Goal: Find specific page/section: Find specific page/section

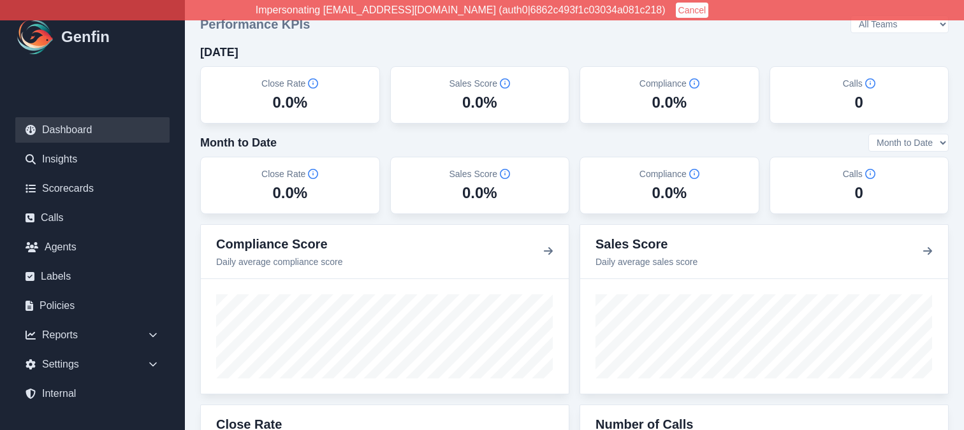
click at [676, 8] on button "Cancel" at bounding box center [692, 10] width 33 height 15
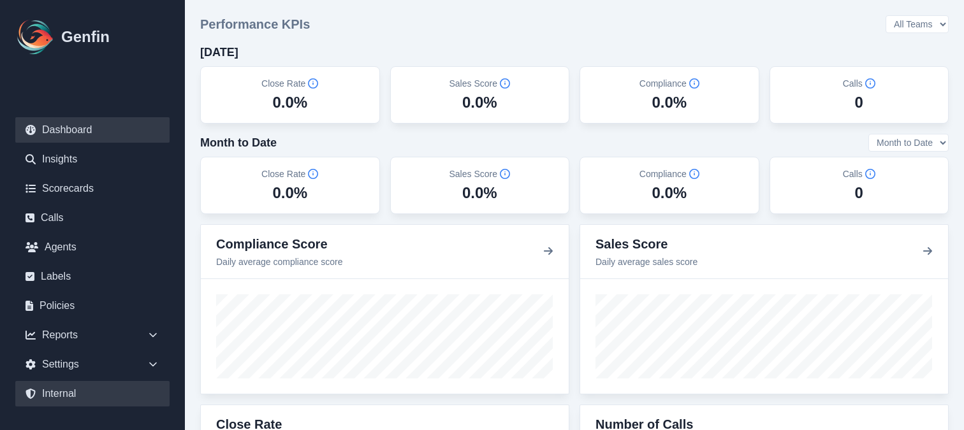
click at [96, 393] on link "Internal" at bounding box center [92, 394] width 154 height 26
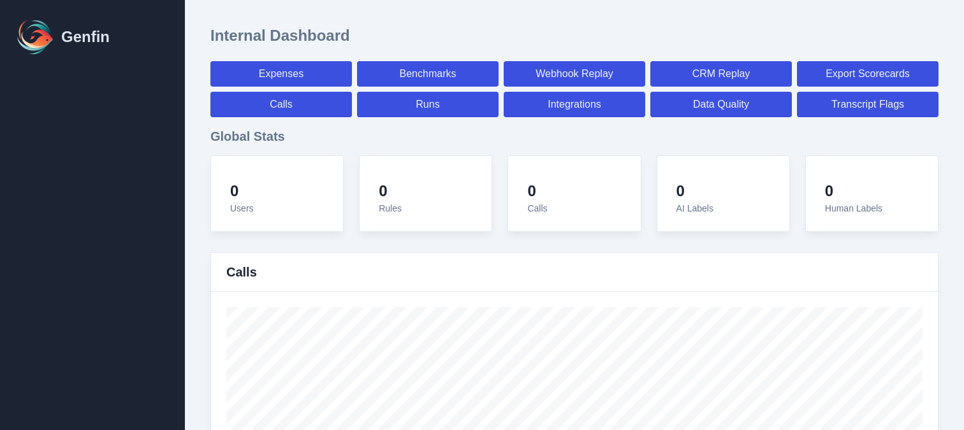
select select "paid"
select select "7"
select select "paid"
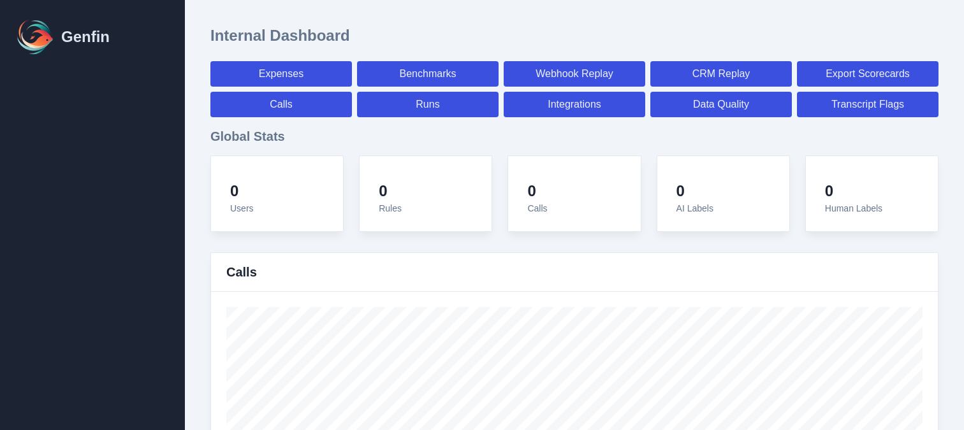
select select "7"
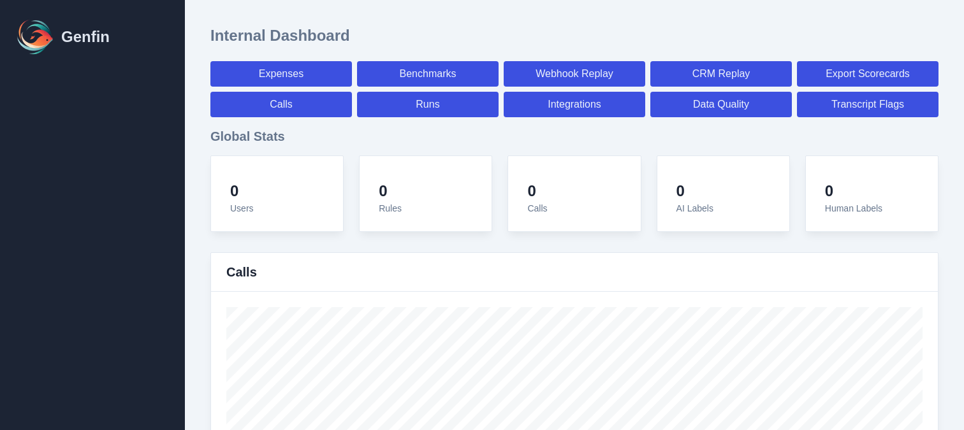
select select "7"
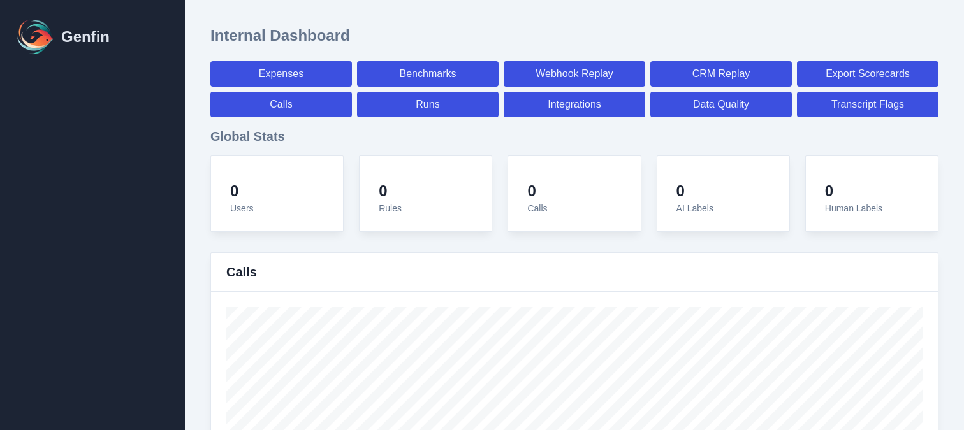
select select "7"
select select "paid"
select select "7"
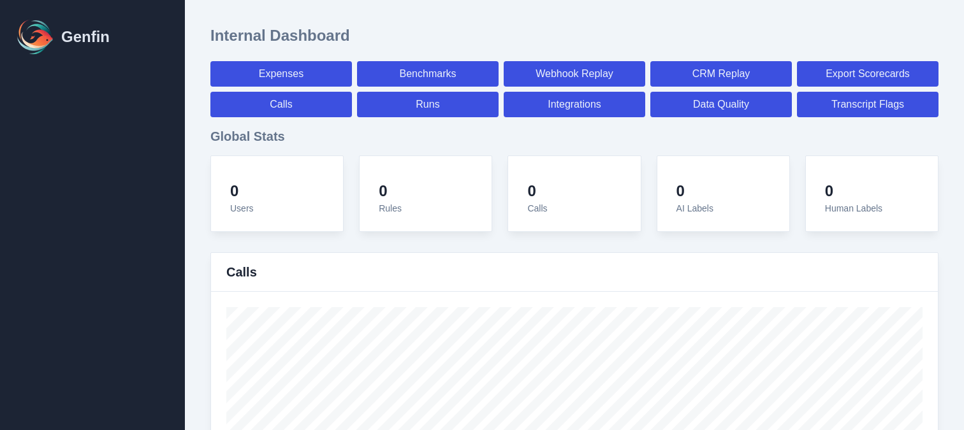
select select "7"
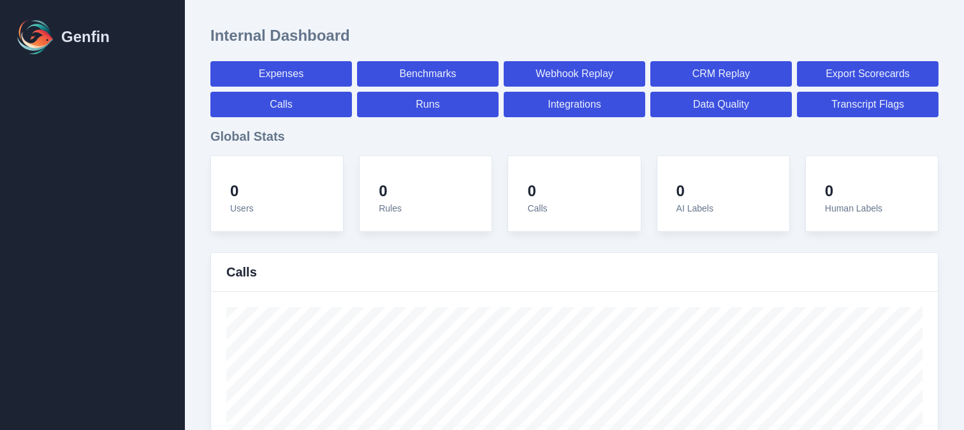
select select "7"
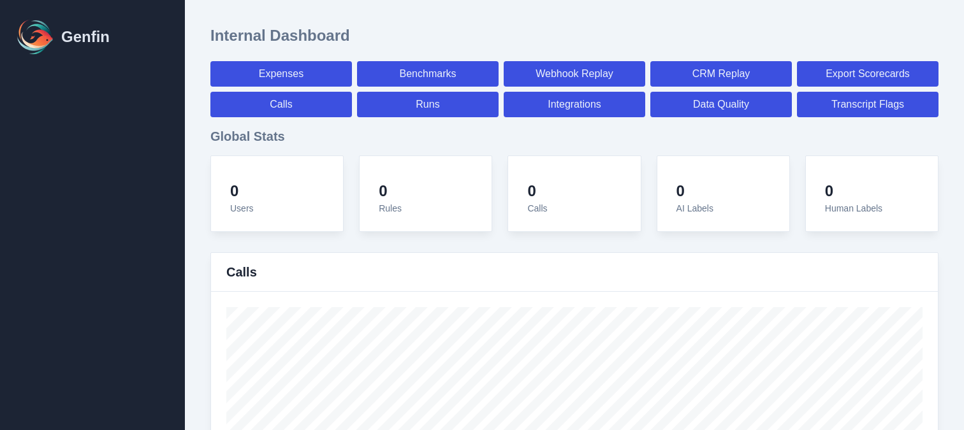
select select "7"
select select "paid"
select select "7"
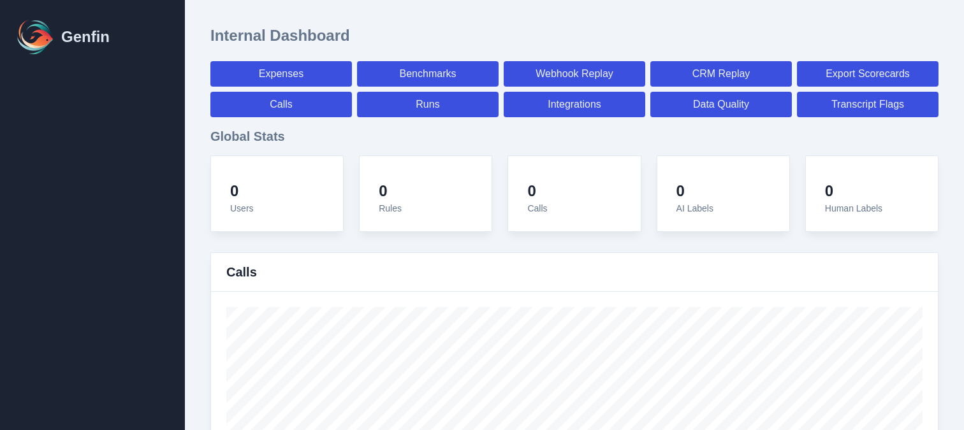
select select "paid"
select select "7"
select select "paid"
select select "7"
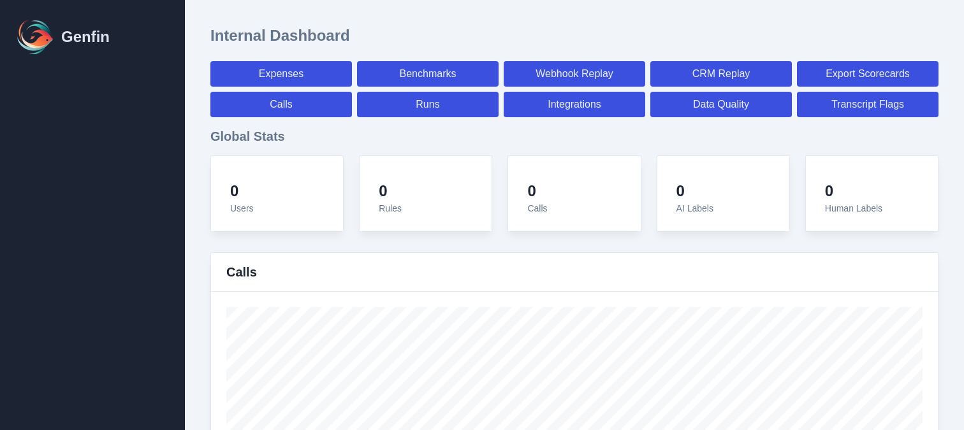
select select "7"
select select "paid"
select select "7"
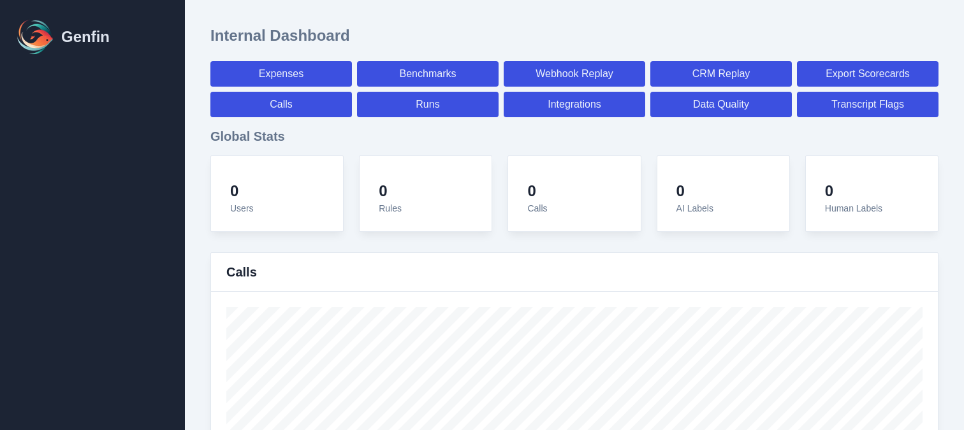
select select "7"
select select "paid"
select select "7"
select select "paid"
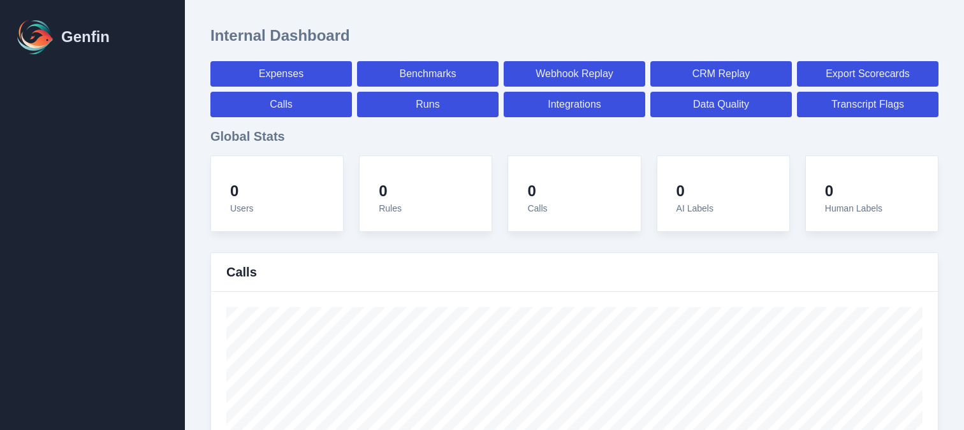
select select "7"
select select "paid"
select select "7"
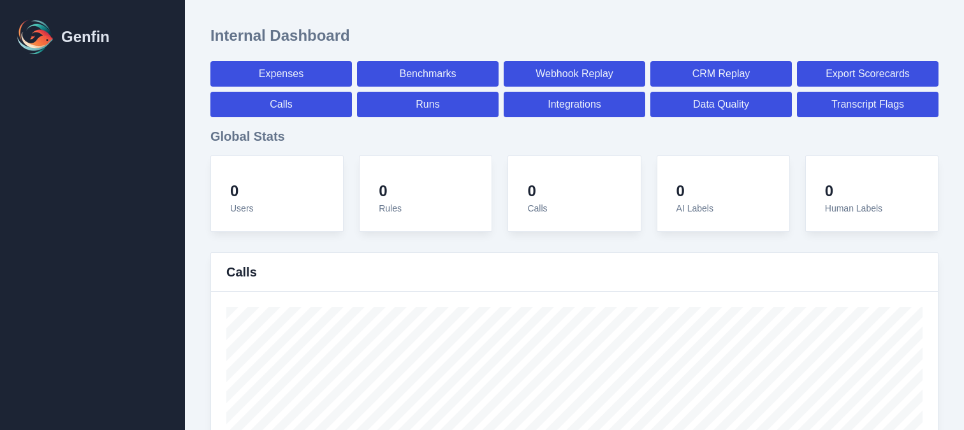
select select "7"
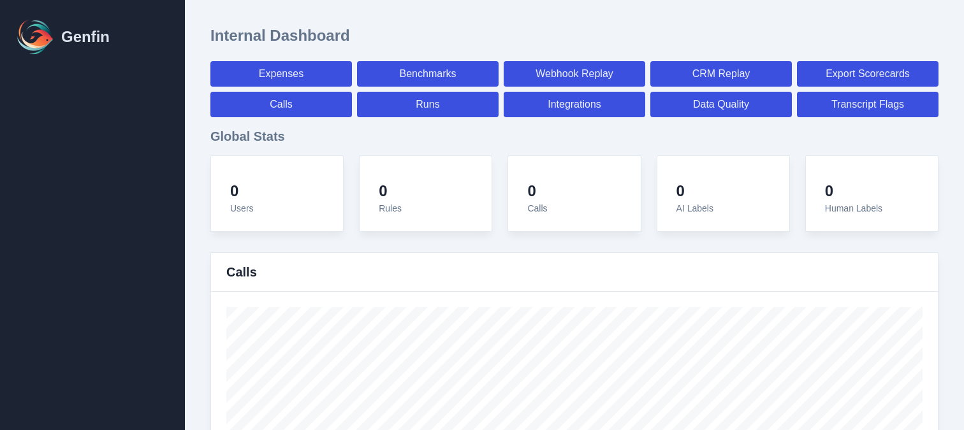
select select "paid"
select select "7"
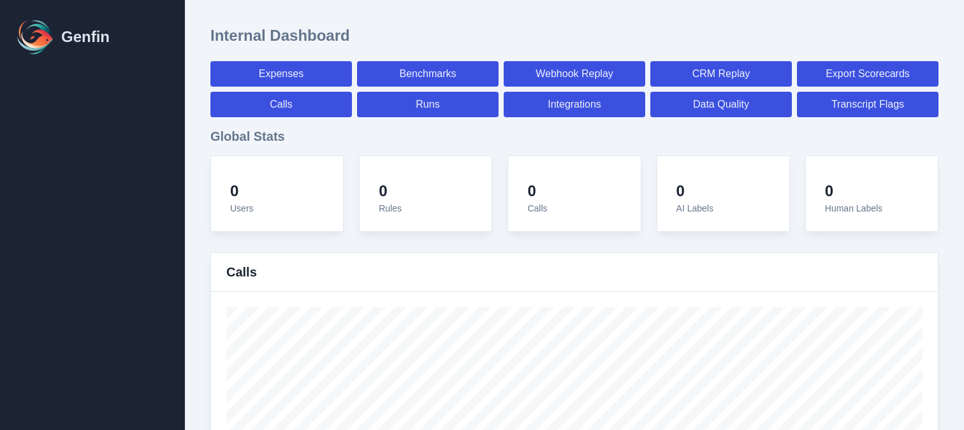
select select "paid"
select select "7"
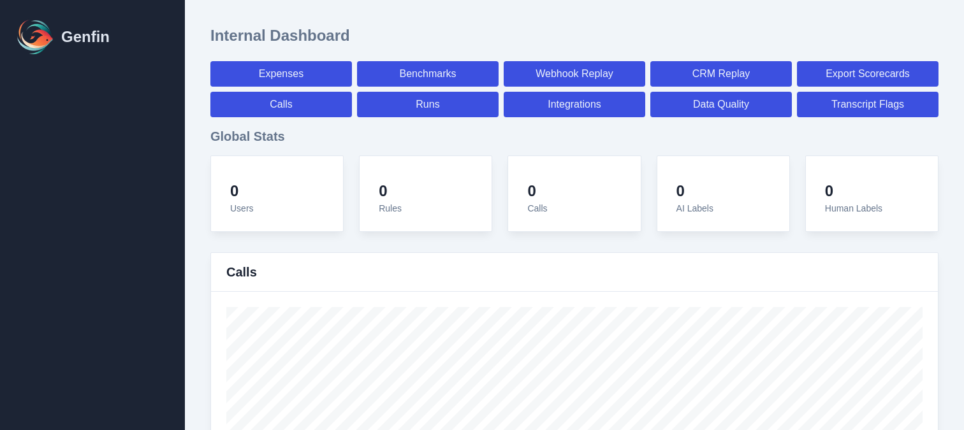
select select "7"
select select "paid"
select select "7"
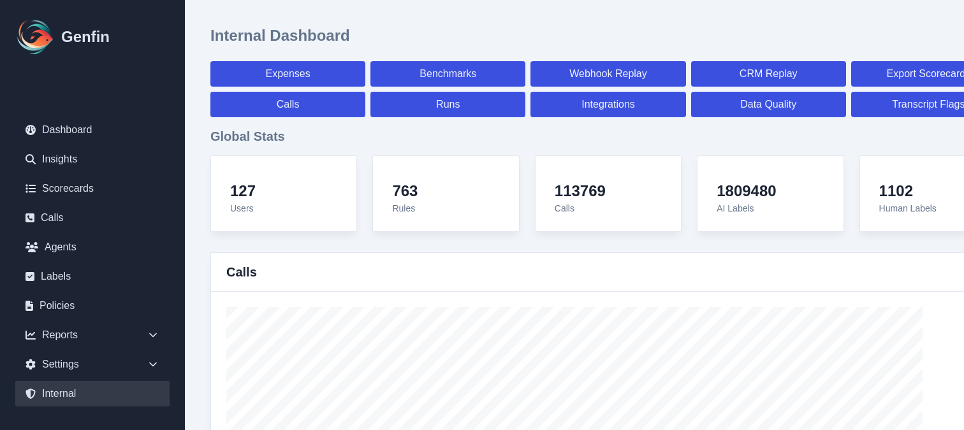
scroll to position [4702, 0]
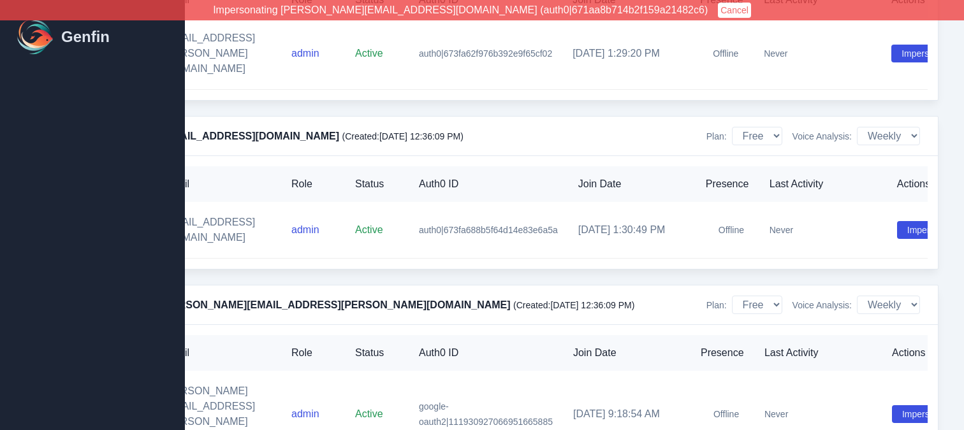
scroll to position [4779, 68]
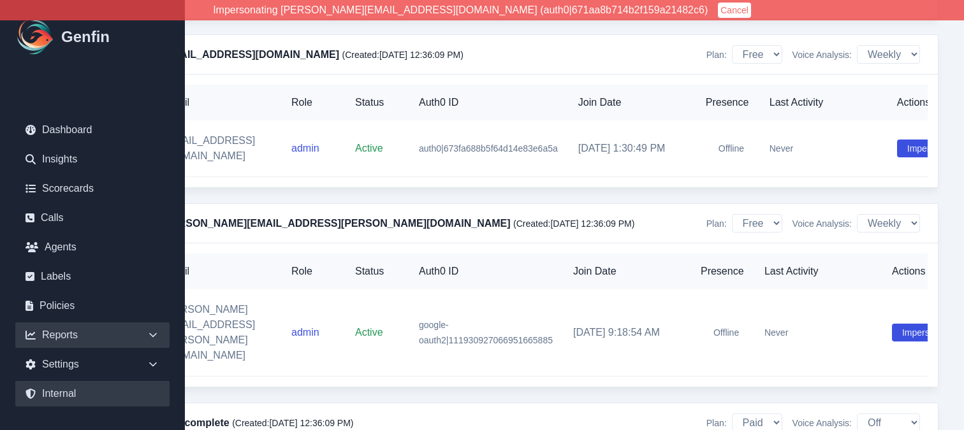
click at [76, 330] on div "Reports" at bounding box center [92, 336] width 154 height 26
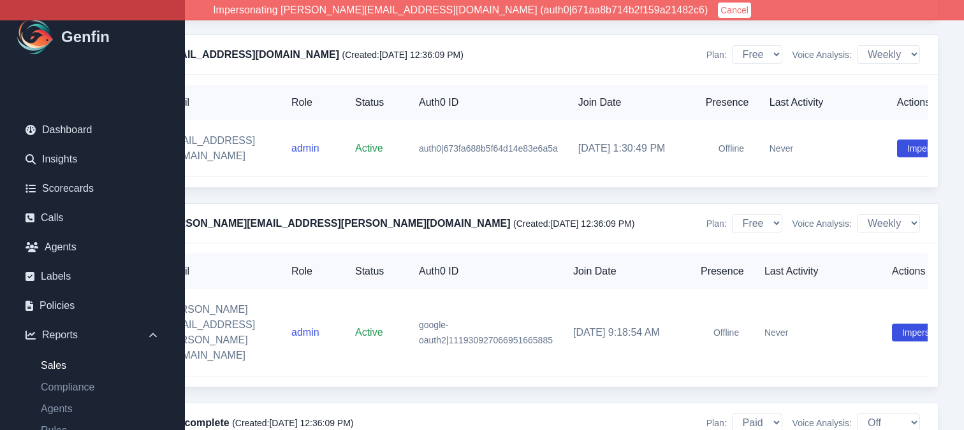
click at [58, 365] on link "Sales" at bounding box center [100, 365] width 139 height 15
